Goal: Find specific page/section: Find specific page/section

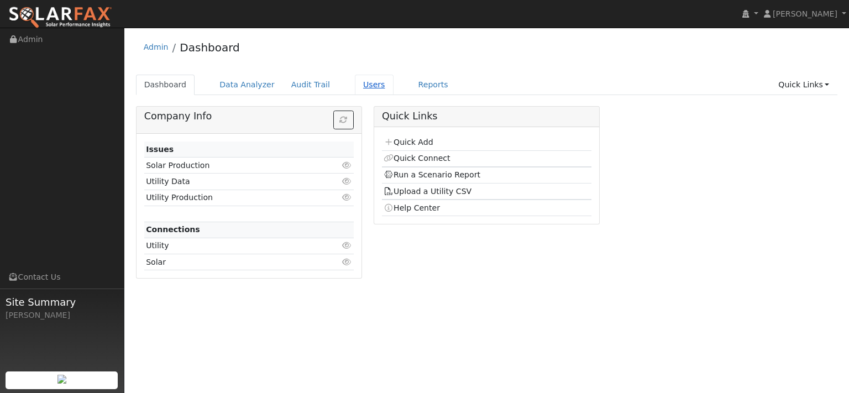
click at [393, 90] on link "Users" at bounding box center [374, 85] width 39 height 20
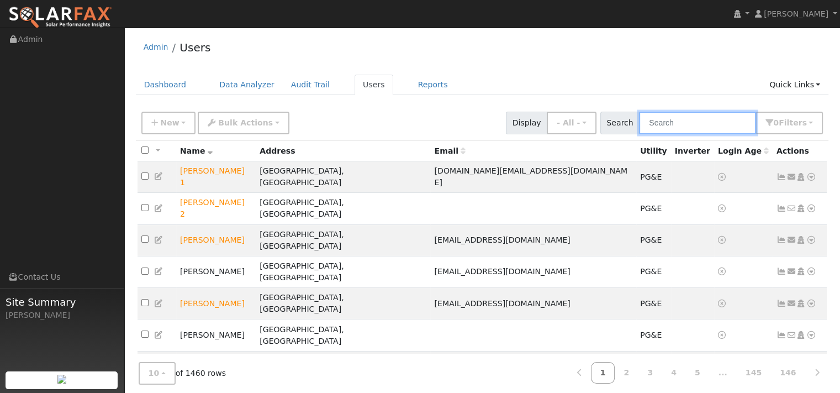
click at [639, 134] on input "text" at bounding box center [697, 123] width 117 height 23
paste input "[PERSON_NAME]"
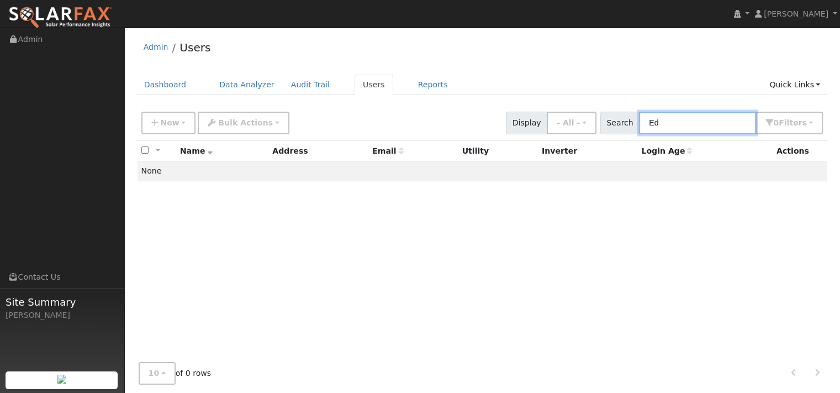
type input "E"
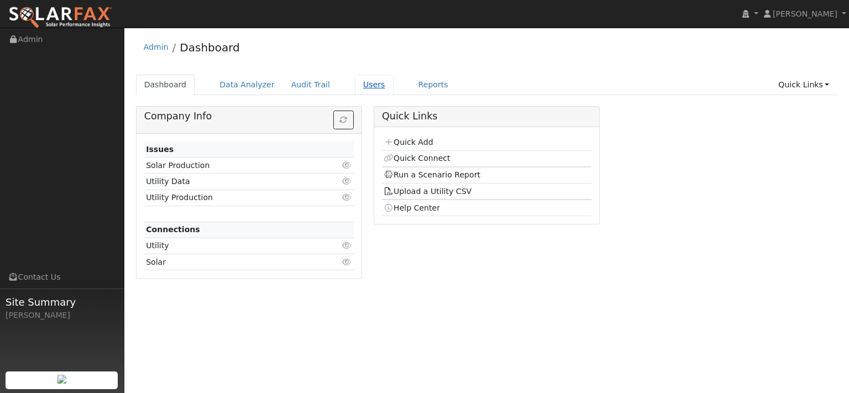
click at [393, 90] on link "Users" at bounding box center [374, 85] width 39 height 20
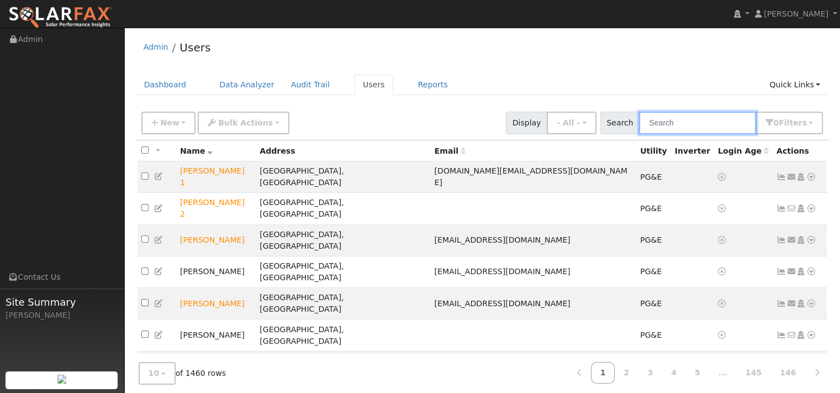
click at [639, 132] on input "text" at bounding box center [697, 123] width 117 height 23
paste input "Hew Hesterman"
type input "Hew Hesterman"
